Goal: Task Accomplishment & Management: Manage account settings

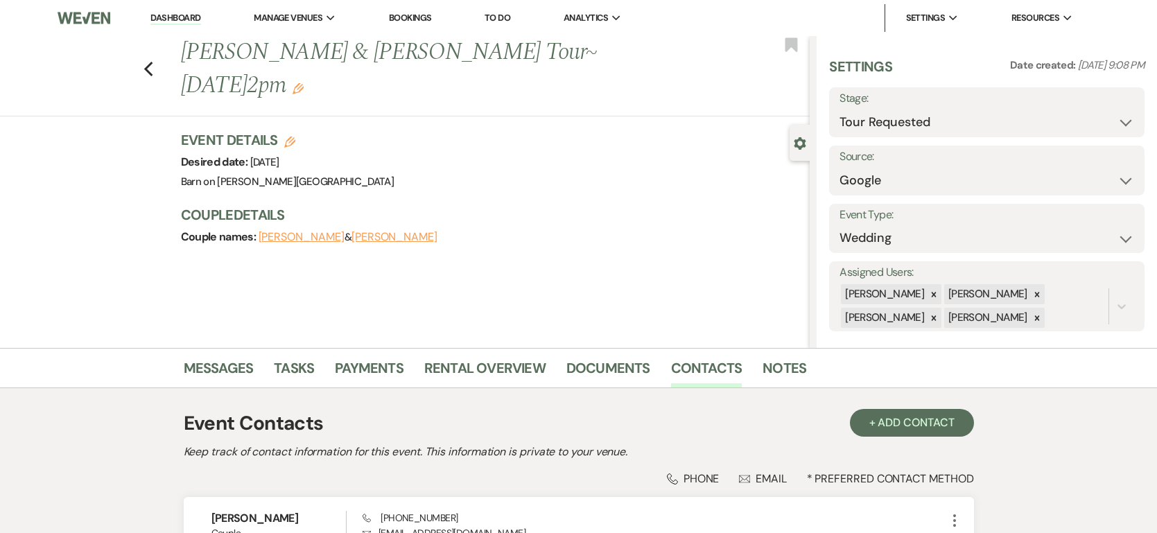
select select "2"
select select "6"
click at [180, 17] on link "Dashboard" at bounding box center [175, 18] width 50 height 13
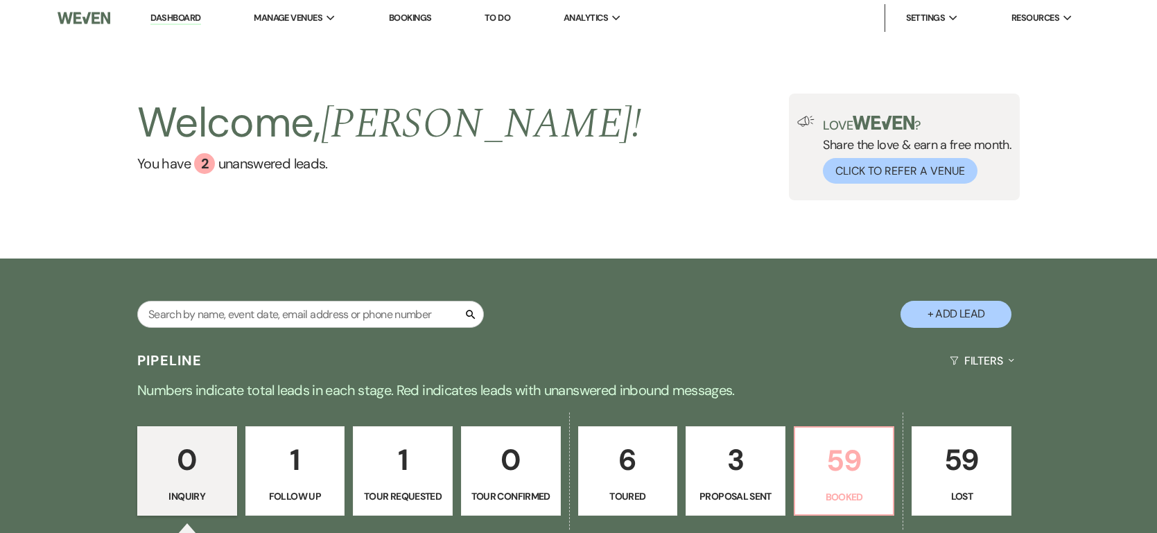
click at [847, 480] on p "59" at bounding box center [844, 460] width 82 height 46
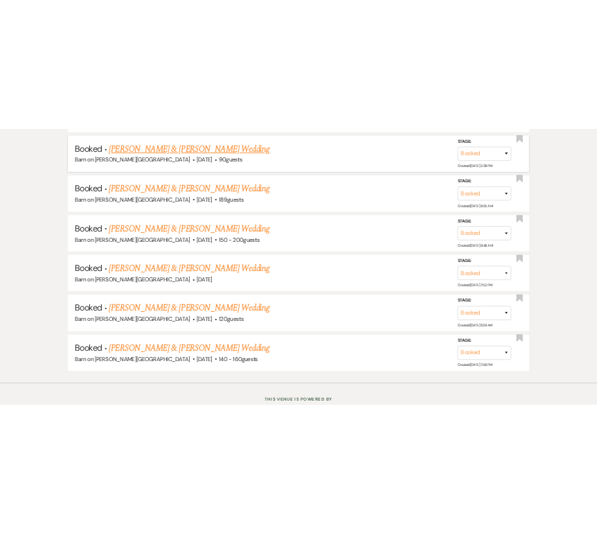
scroll to position [4829, 0]
